Goal: Task Accomplishment & Management: Manage account settings

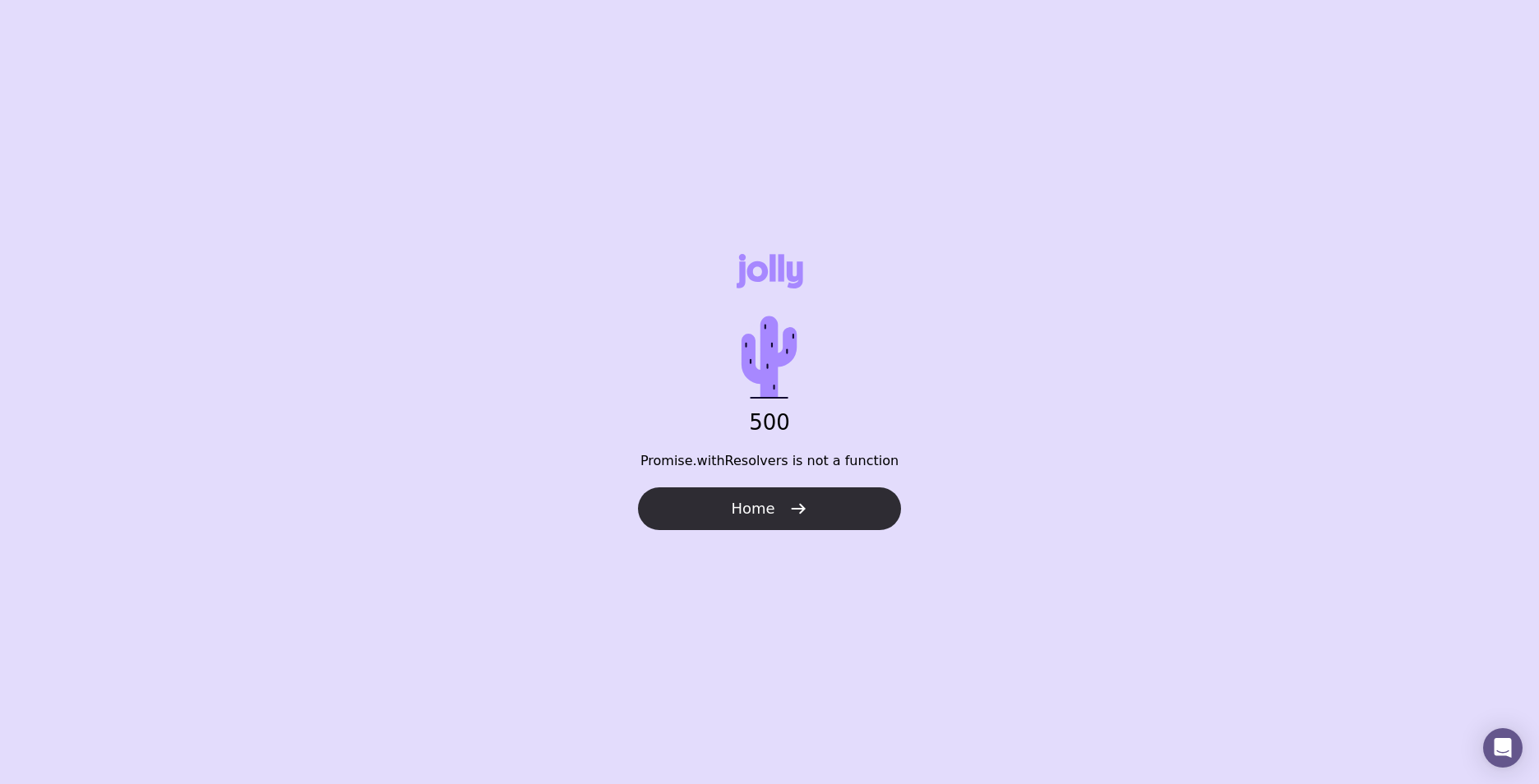
click at [771, 511] on span "Home" at bounding box center [752, 508] width 44 height 20
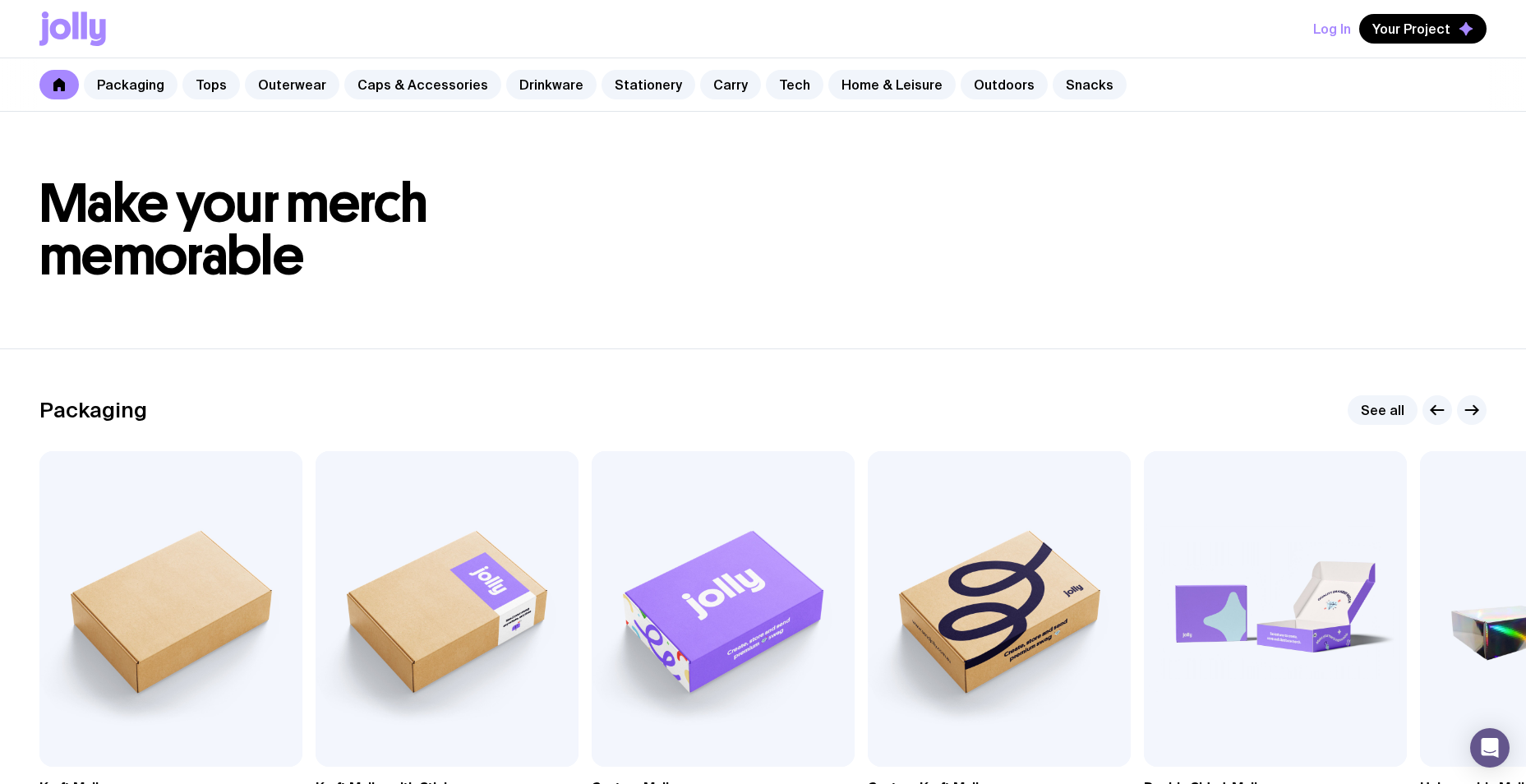
click at [1331, 32] on button "Log In" at bounding box center [1331, 28] width 38 height 29
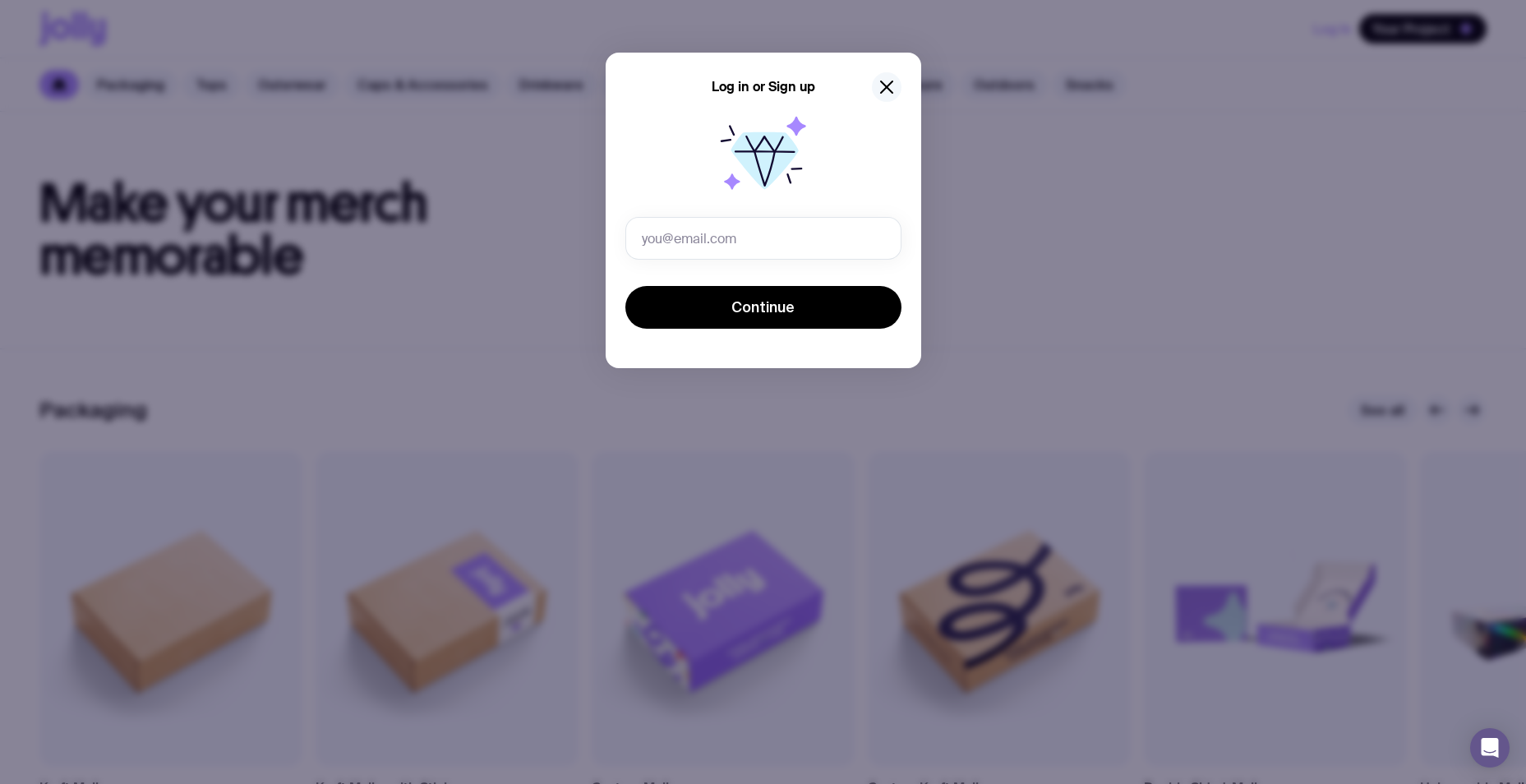
click at [883, 88] on icon "button" at bounding box center [887, 87] width 20 height 20
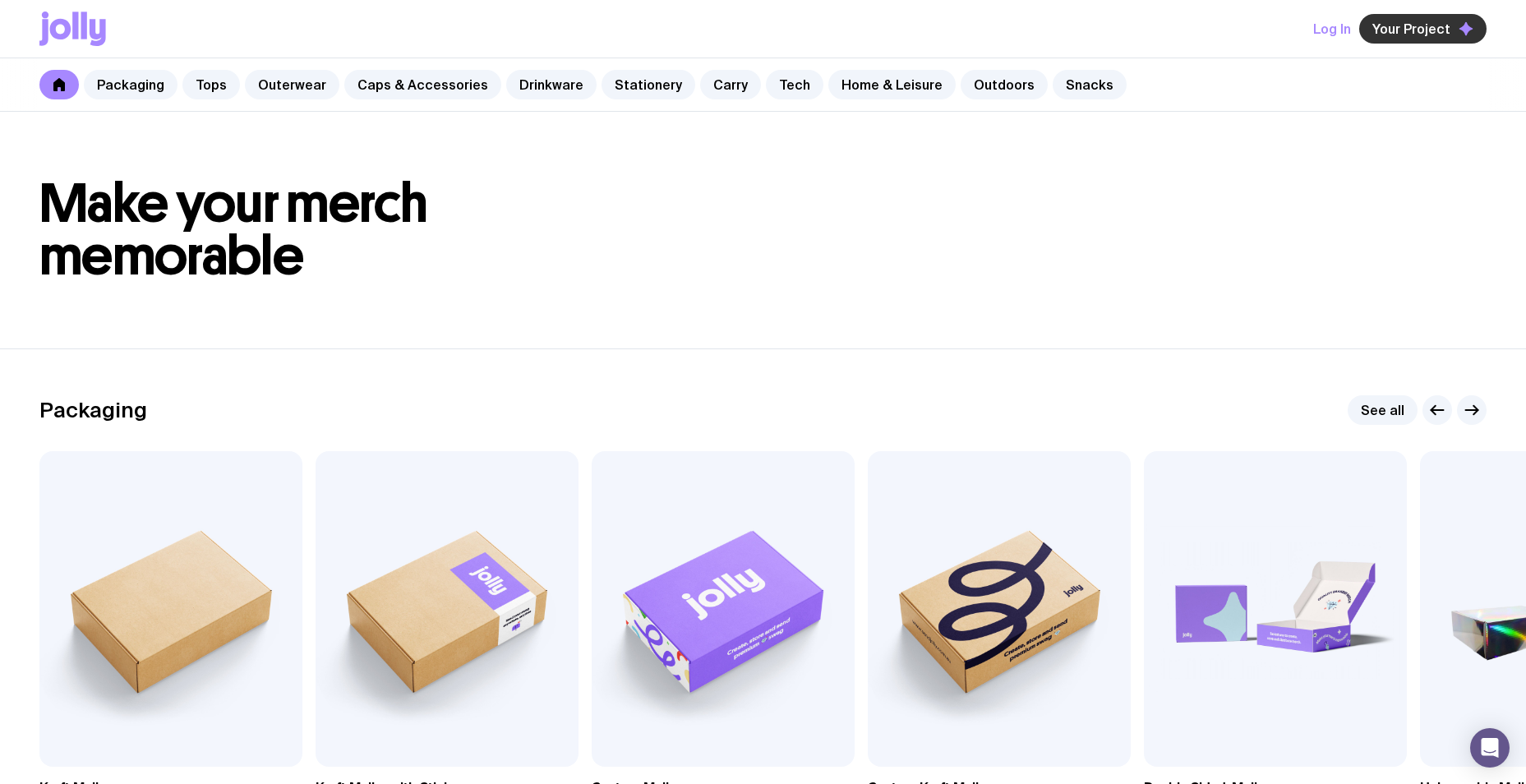
click at [1413, 34] on span "Your Project" at bounding box center [1412, 28] width 78 height 17
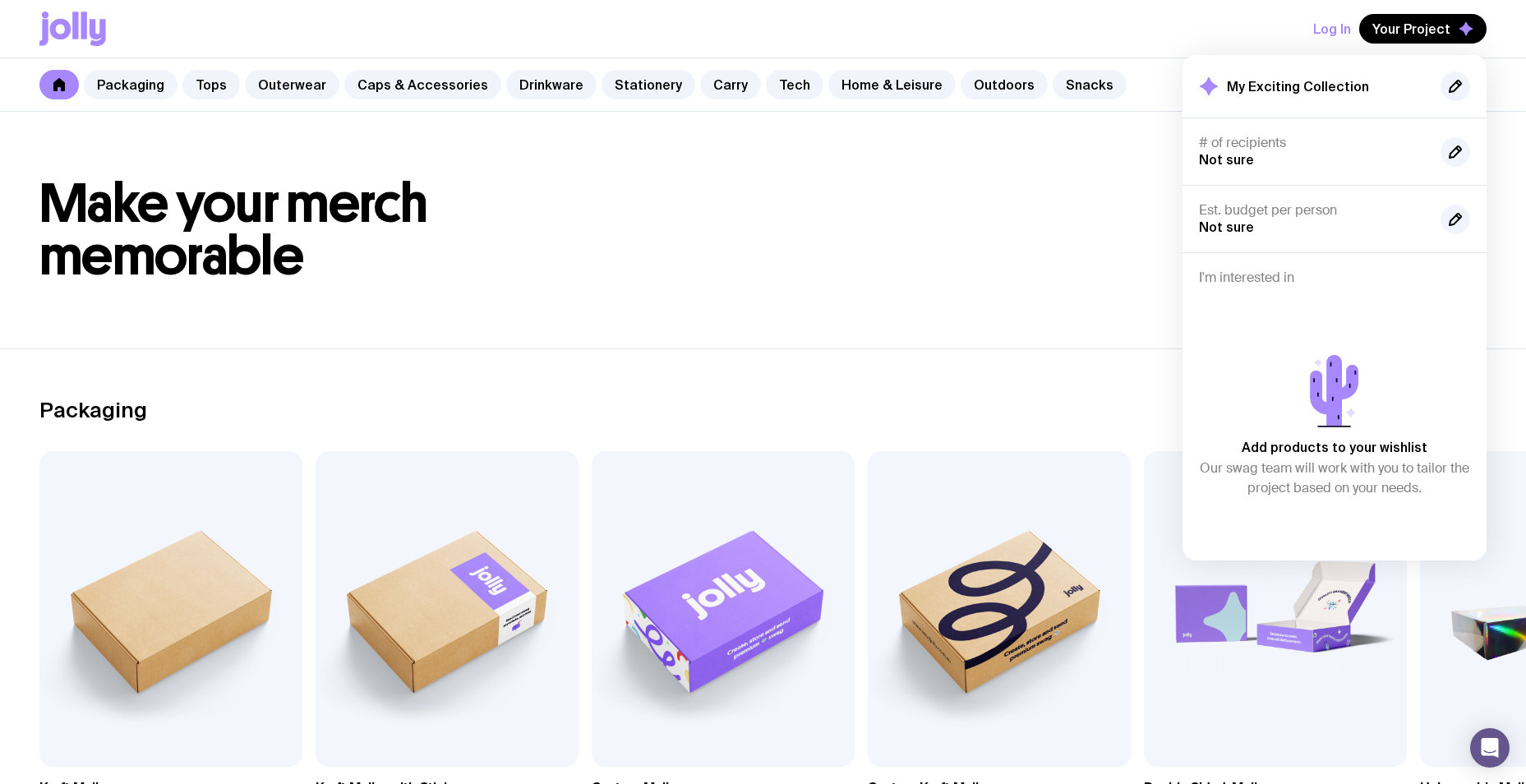
click at [1330, 23] on button "Log In" at bounding box center [1331, 28] width 38 height 29
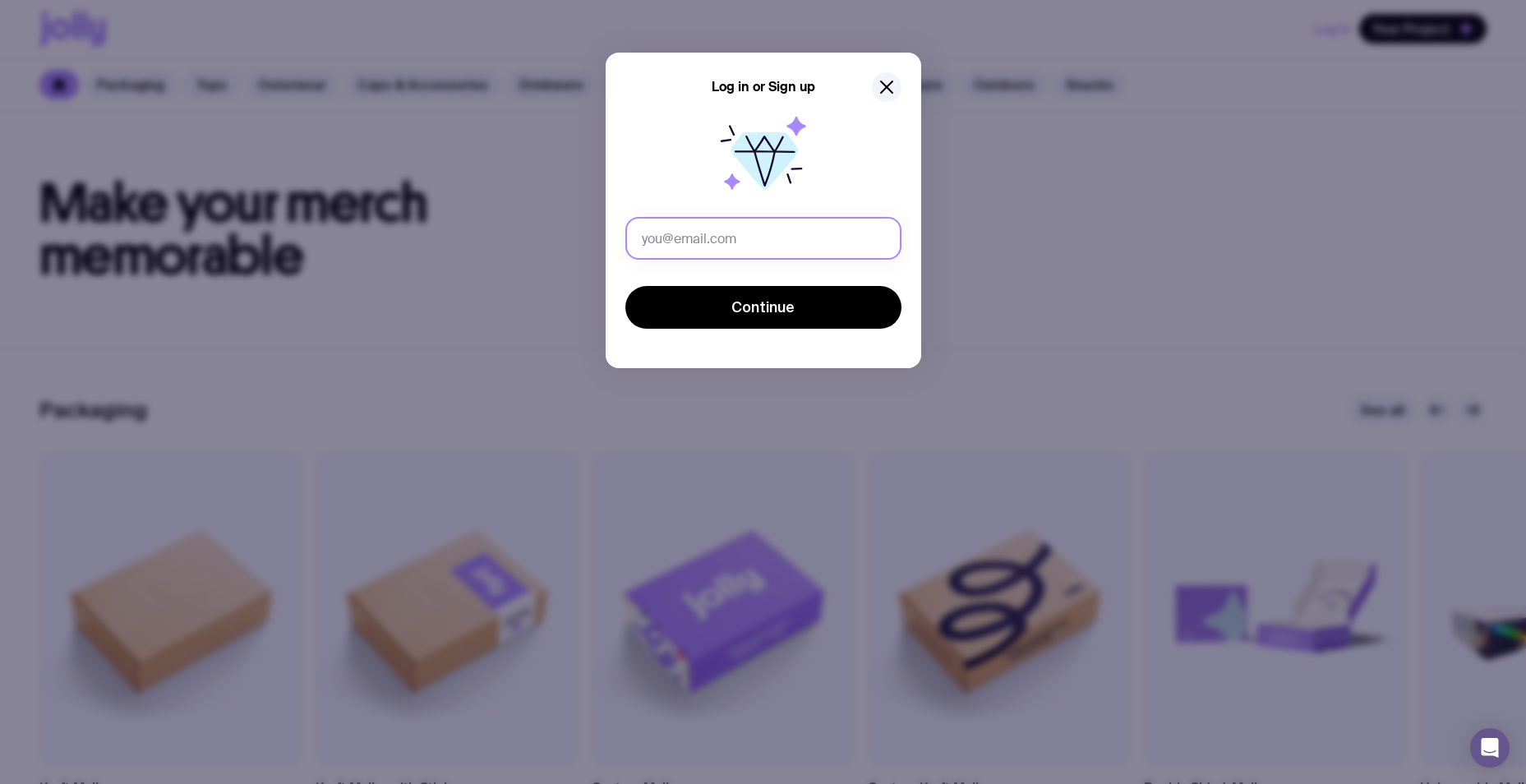
click at [722, 235] on input "text" at bounding box center [763, 239] width 276 height 43
type input "[EMAIL_ADDRESS][PERSON_NAME][DOMAIN_NAME]"
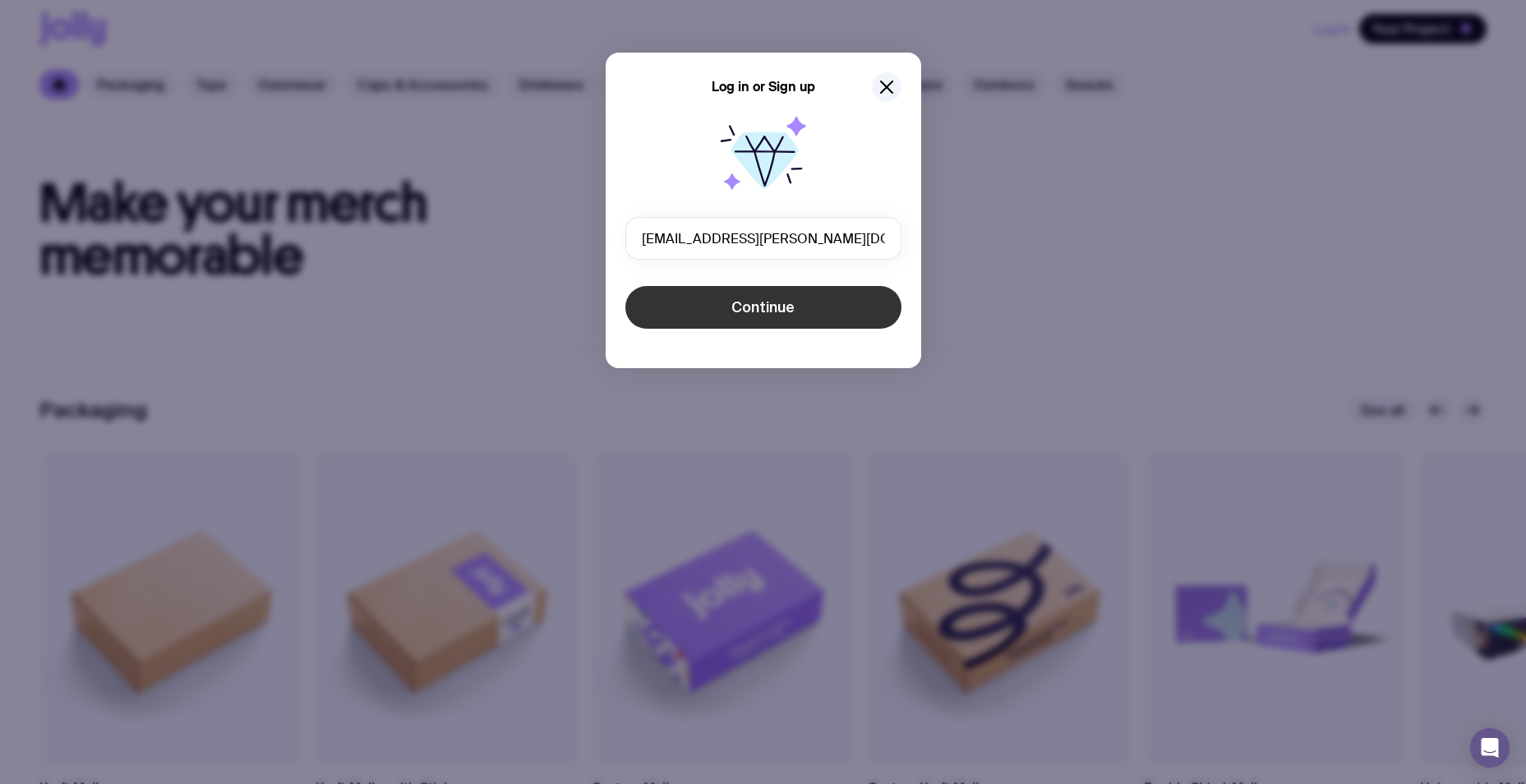
click at [794, 302] on span "Continue" at bounding box center [763, 307] width 64 height 20
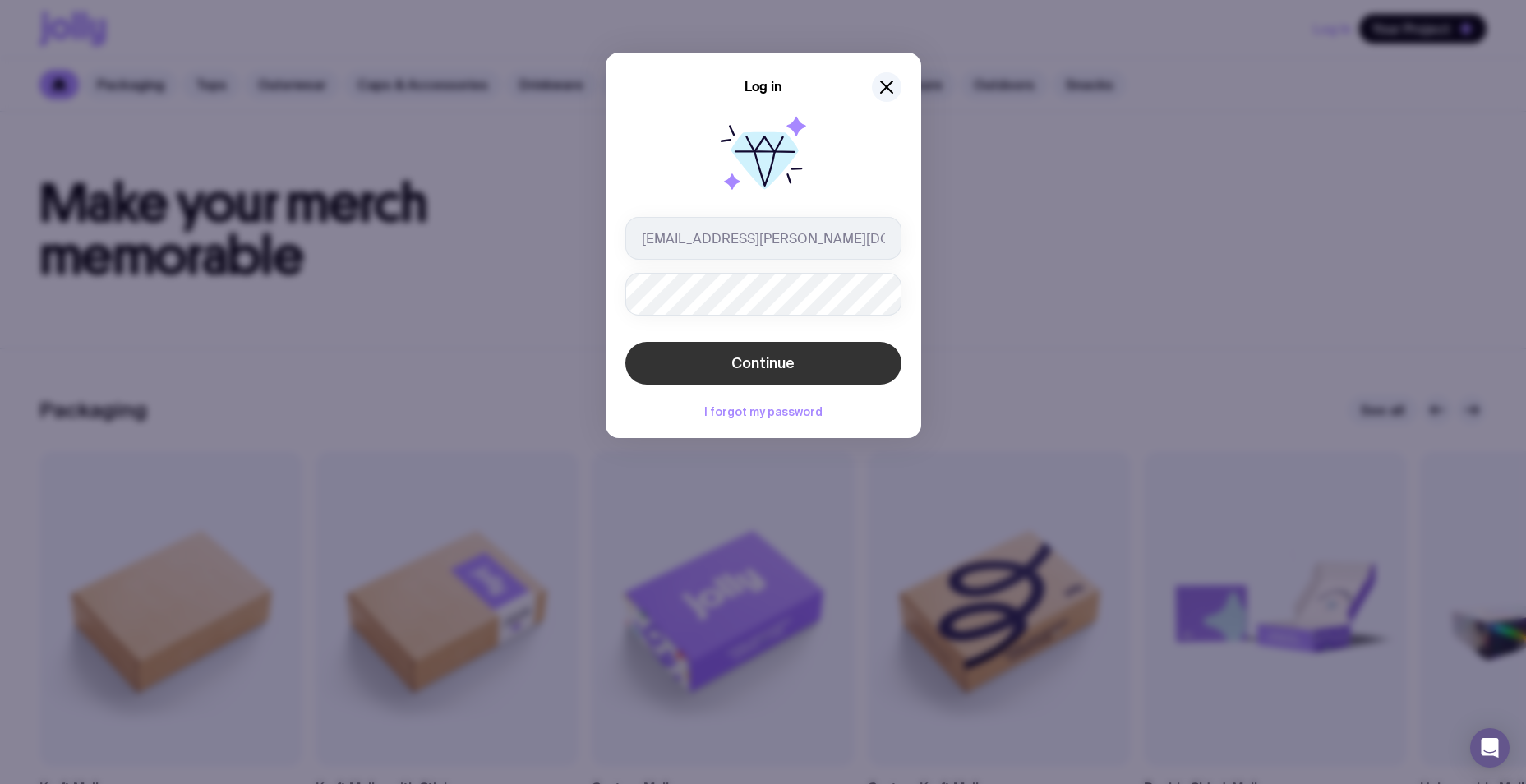
click at [797, 363] on button "Continue" at bounding box center [763, 364] width 276 height 43
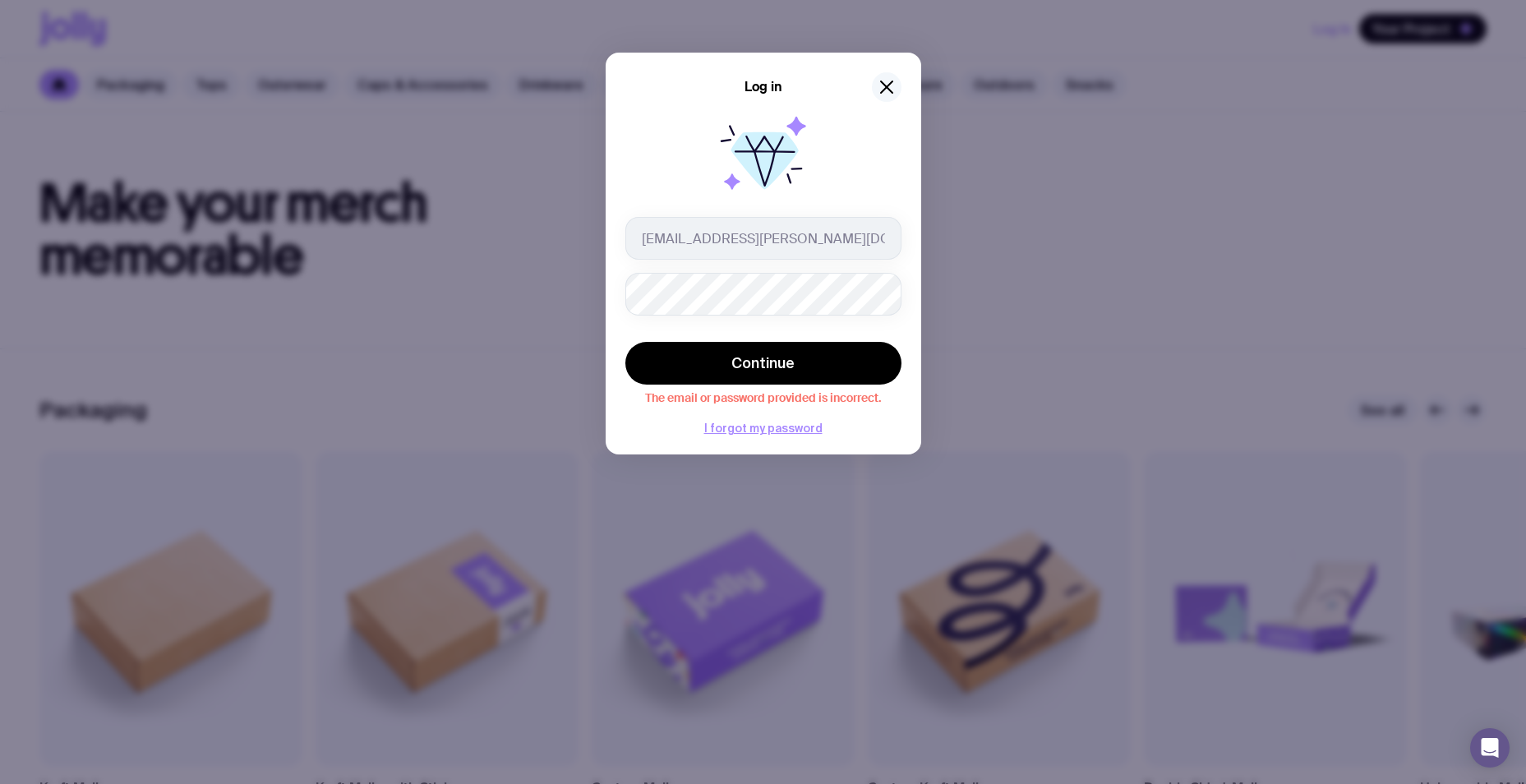
click at [899, 90] on div "Log in [EMAIL_ADDRESS][PERSON_NAME][DOMAIN_NAME] Continue The email or password…" at bounding box center [763, 253] width 316 height 402
click at [888, 89] on icon "button" at bounding box center [887, 87] width 12 height 12
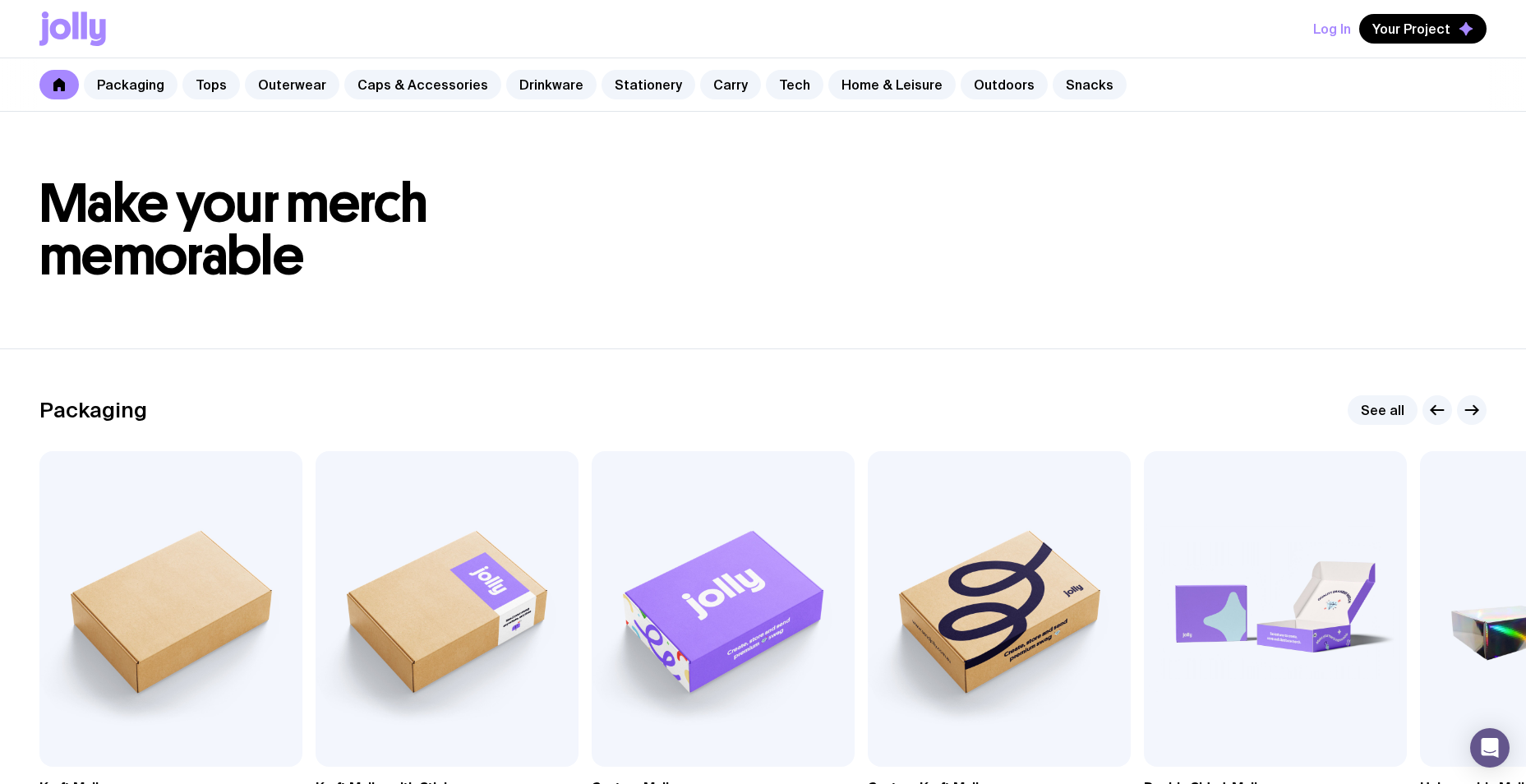
click at [1333, 32] on button "Log In" at bounding box center [1331, 28] width 38 height 29
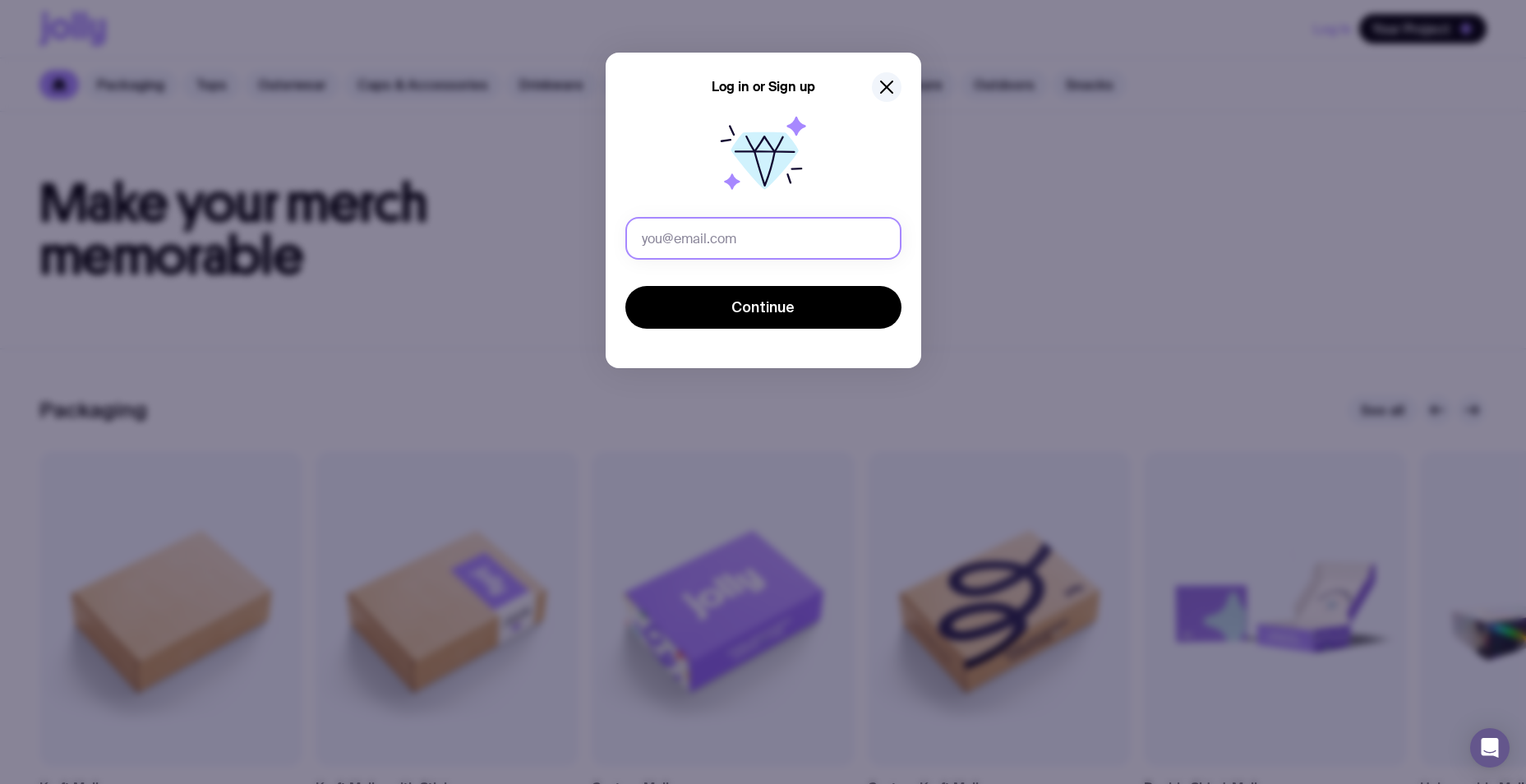
click at [716, 222] on input "text" at bounding box center [763, 239] width 276 height 43
type input "[EMAIL_ADDRESS][PERSON_NAME][DOMAIN_NAME]"
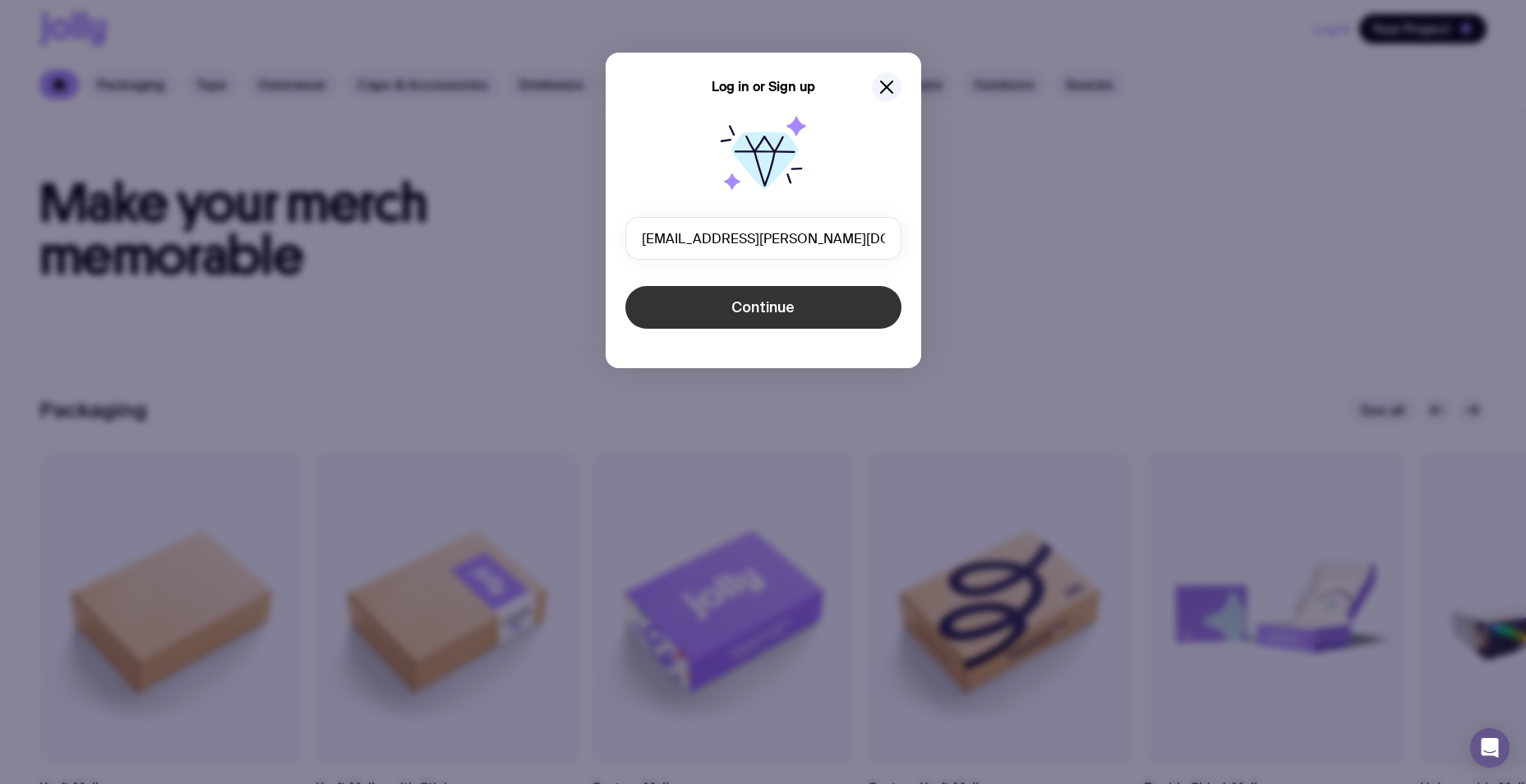
click at [776, 312] on span "Continue" at bounding box center [763, 307] width 64 height 20
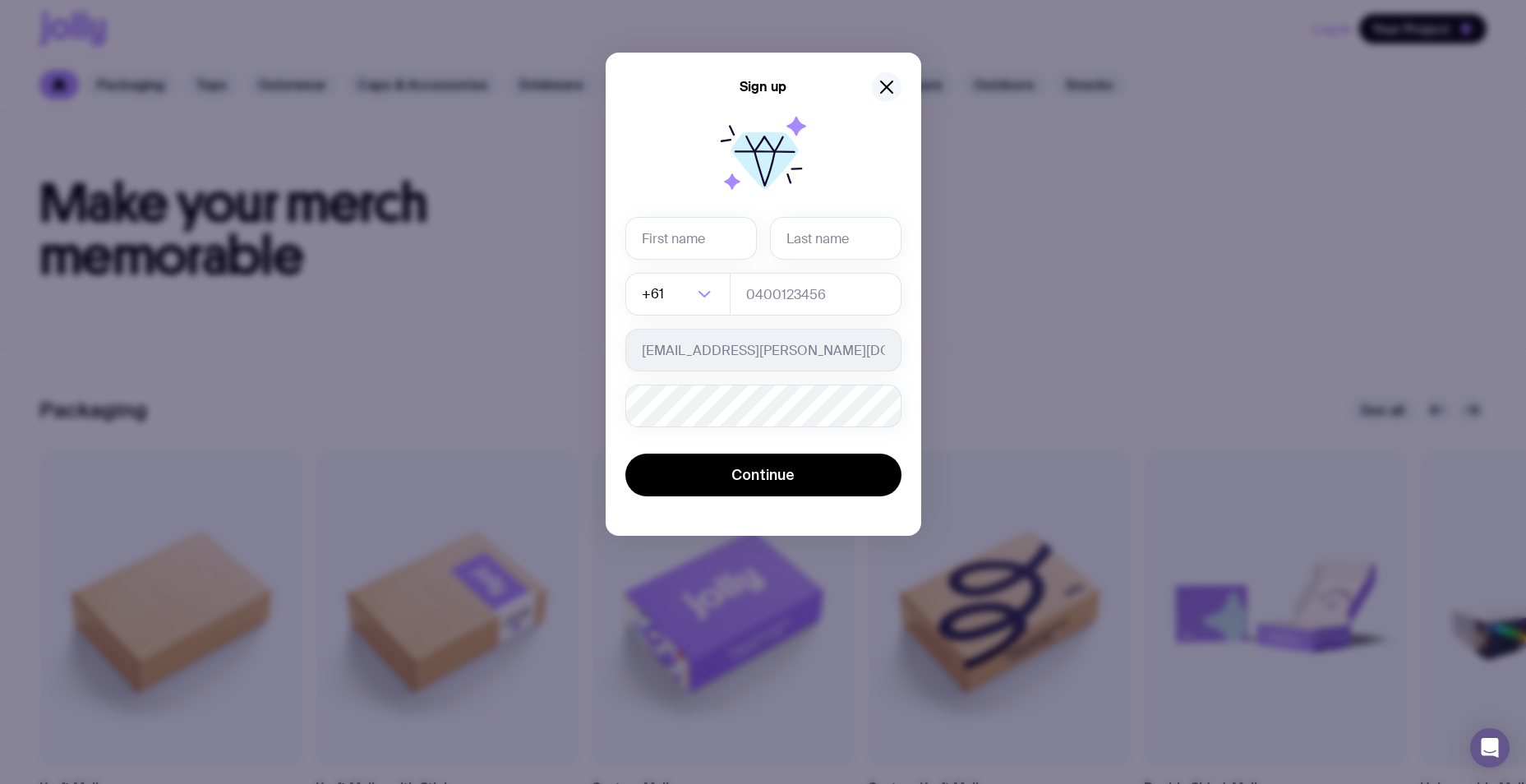
click at [890, 88] on icon "button" at bounding box center [887, 87] width 20 height 20
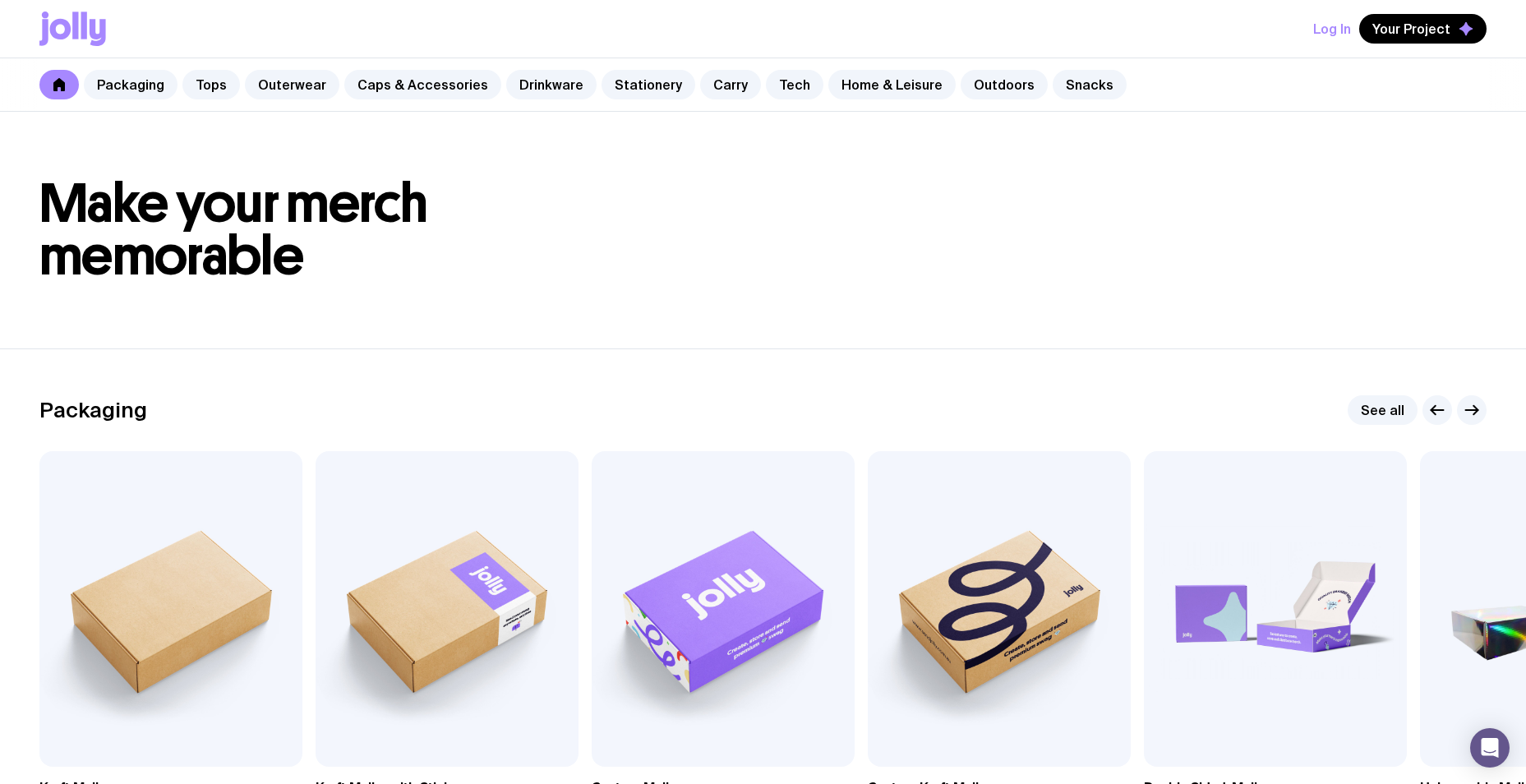
click at [1324, 26] on button "Log In" at bounding box center [1331, 28] width 38 height 29
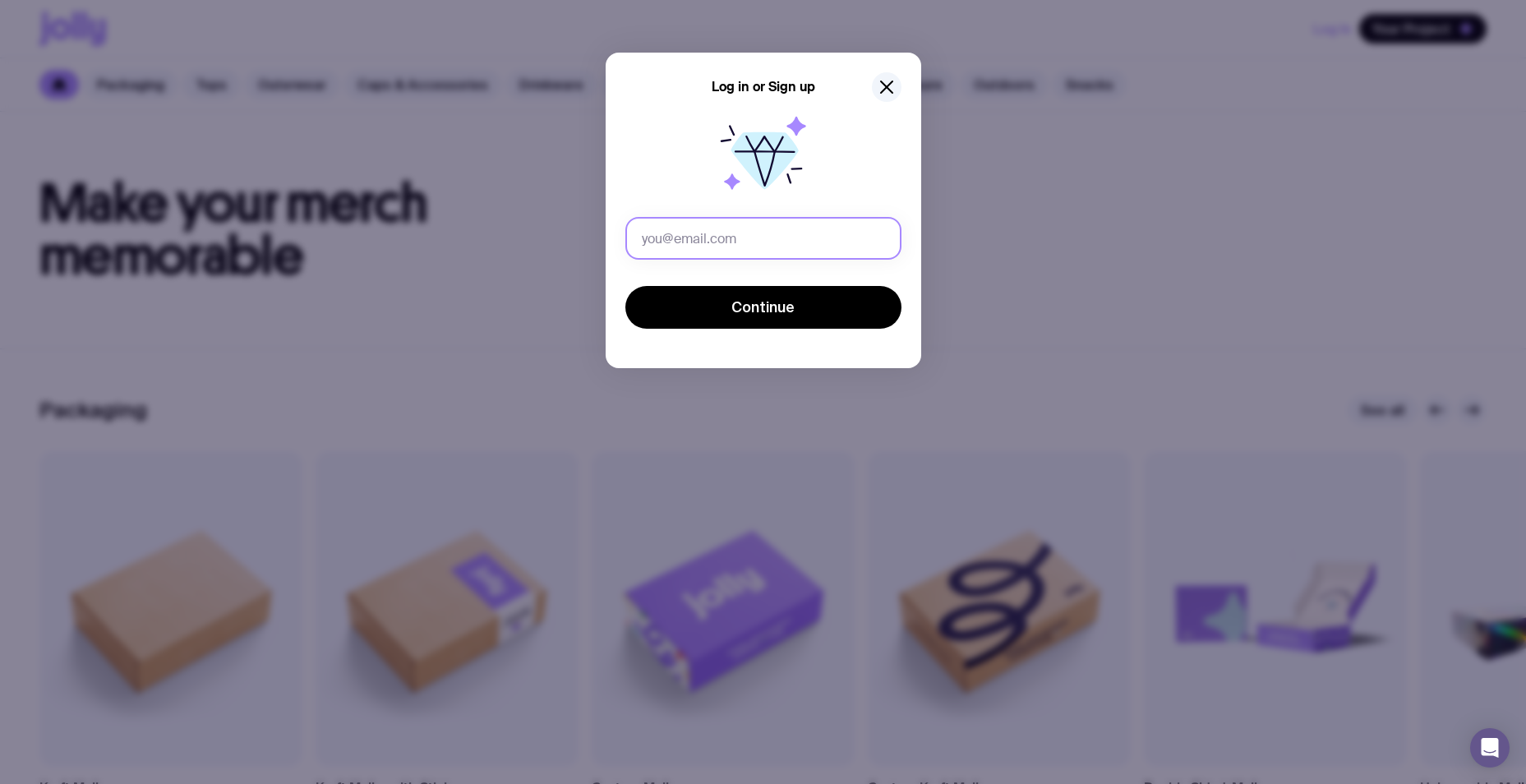
click at [715, 241] on input "text" at bounding box center [763, 239] width 276 height 43
type input "[EMAIL_ADDRESS][PERSON_NAME][DOMAIN_NAME]"
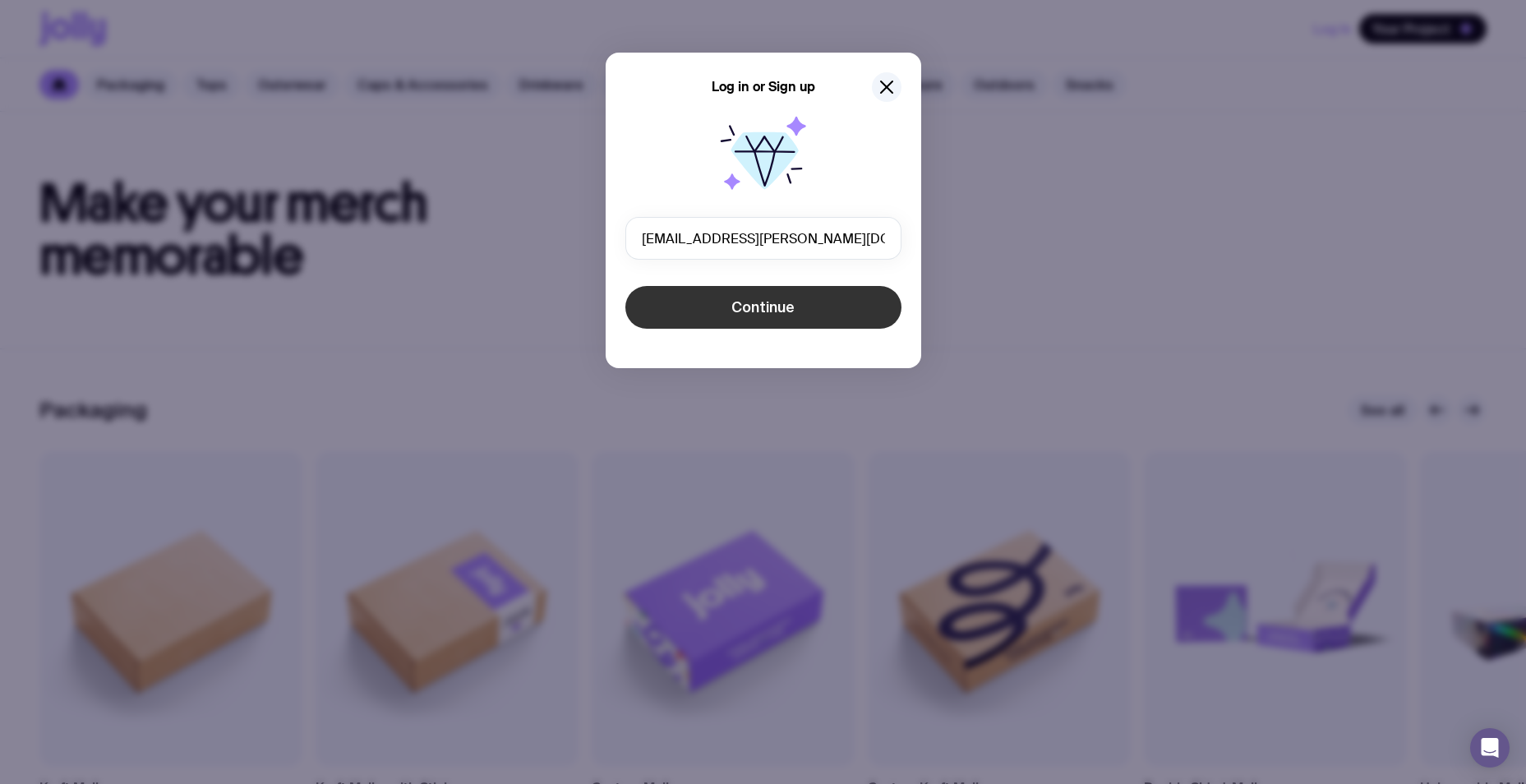
click at [774, 316] on span "Continue" at bounding box center [763, 307] width 64 height 20
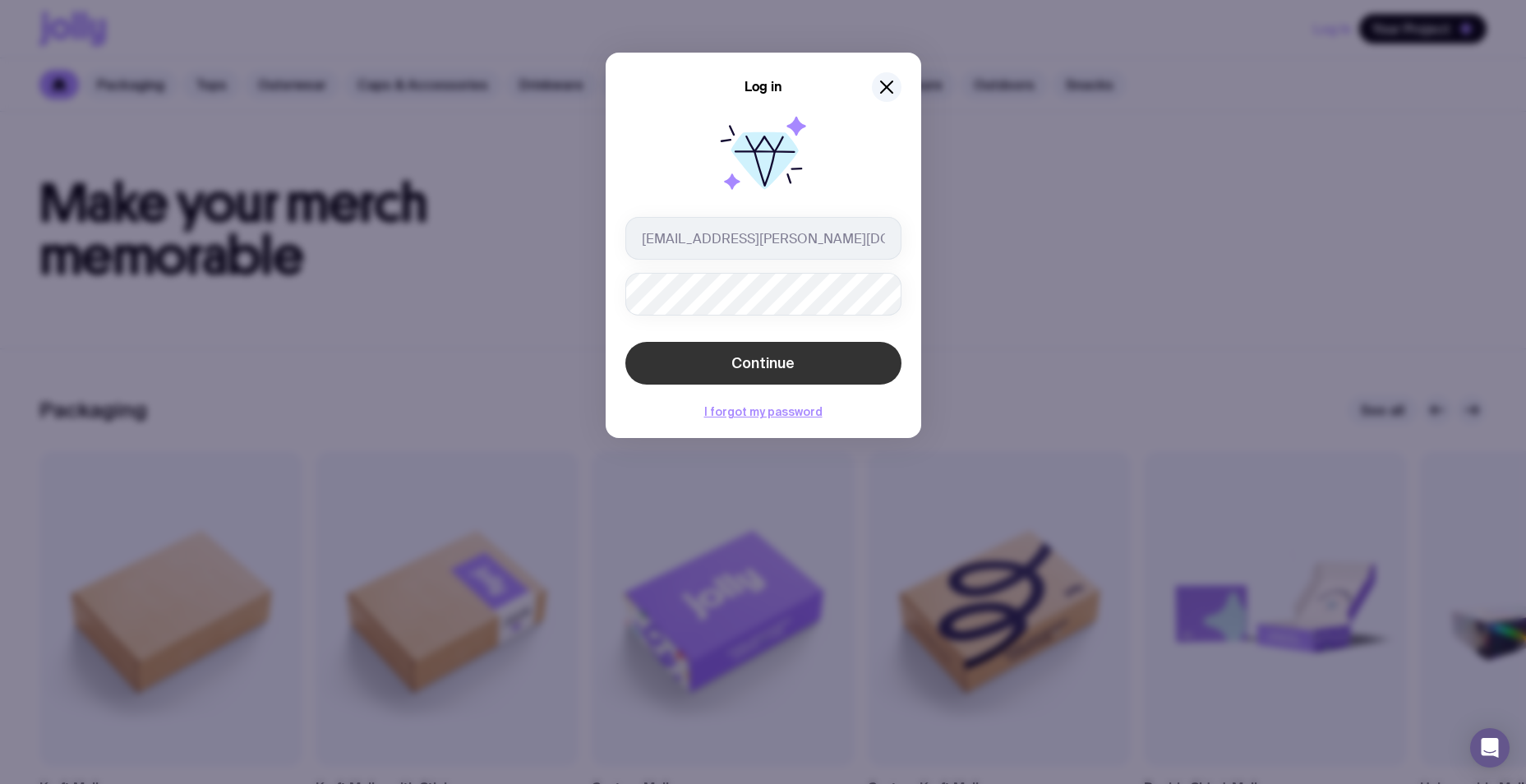
click at [780, 366] on span "Continue" at bounding box center [763, 364] width 64 height 20
click at [788, 430] on button "I forgot my password" at bounding box center [763, 427] width 118 height 13
